Goal: Information Seeking & Learning: Learn about a topic

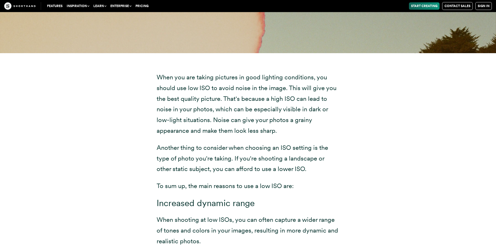
scroll to position [2509, 0]
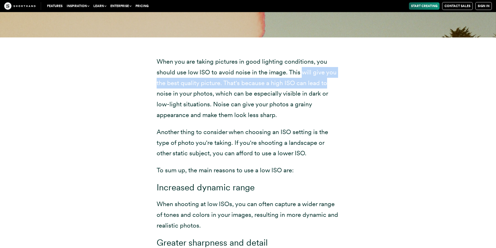
drag, startPoint x: 301, startPoint y: 73, endPoint x: 329, endPoint y: 79, distance: 28.2
click at [329, 79] on p "When you are taking pictures in good lighting conditions, you should use low IS…" at bounding box center [248, 88] width 183 height 64
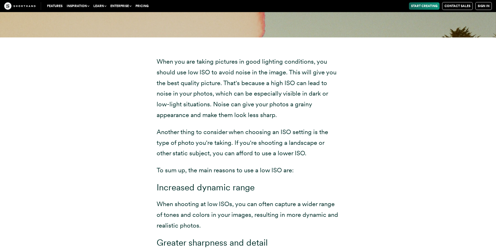
click at [337, 122] on div "When you are taking pictures in good lighting conditions, you should use low IS…" at bounding box center [248, 198] width 183 height 284
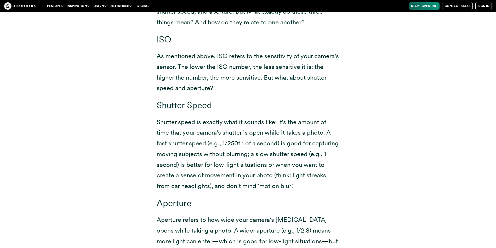
scroll to position [3529, 0]
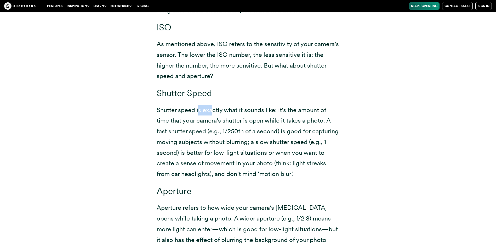
drag, startPoint x: 201, startPoint y: 109, endPoint x: 214, endPoint y: 109, distance: 12.5
click at [214, 109] on p "Shutter speed is exactly what it sounds like: it's the amount of time that your…" at bounding box center [248, 142] width 183 height 75
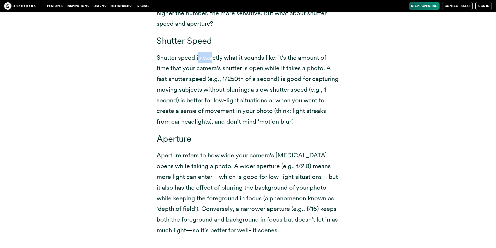
scroll to position [3568, 0]
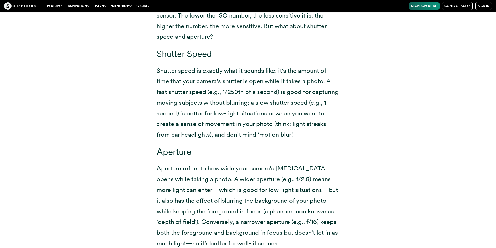
click at [313, 137] on p "Shutter speed is exactly what it sounds like: it's the amount of time that your…" at bounding box center [248, 102] width 183 height 75
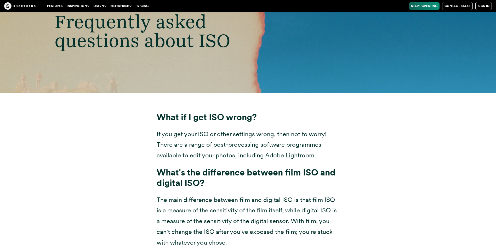
scroll to position [3882, 0]
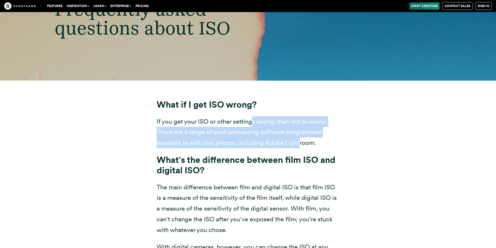
drag, startPoint x: 251, startPoint y: 121, endPoint x: 298, endPoint y: 141, distance: 51.1
click at [298, 141] on p "If you get your ISO or other settings wrong, then not to worry! There are a ran…" at bounding box center [248, 132] width 183 height 32
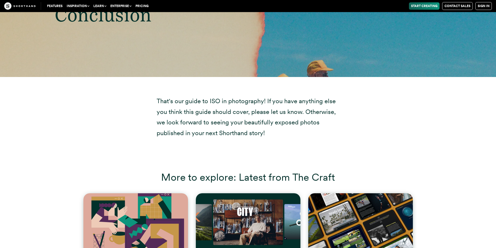
scroll to position [4509, 0]
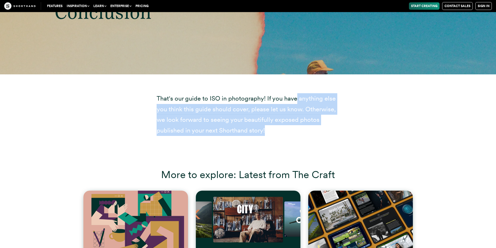
drag, startPoint x: 298, startPoint y: 65, endPoint x: 327, endPoint y: 99, distance: 44.5
click at [327, 99] on p "That's our guide to ISO in photography! If you have anything else you think thi…" at bounding box center [248, 114] width 183 height 43
click at [326, 122] on div "That's our guide to ISO in photography! If you have anything else you think thi…" at bounding box center [248, 115] width 204 height 83
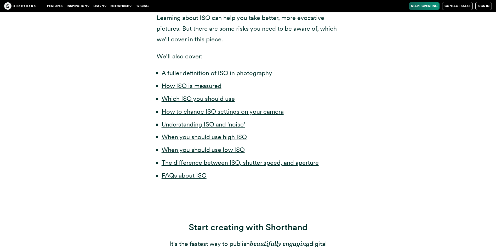
scroll to position [267, 0]
